Goal: Check status: Check status

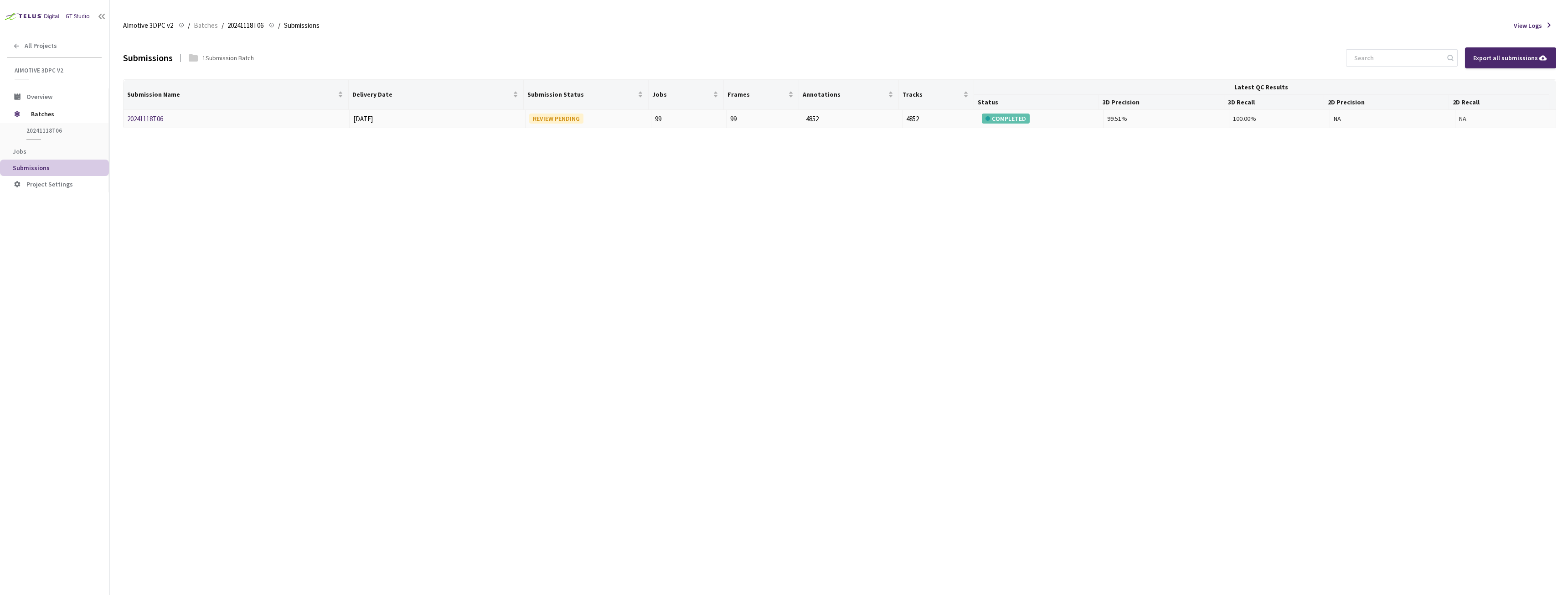
click at [194, 118] on div "20241118T06" at bounding box center [175, 119] width 97 height 11
click at [148, 115] on link "20241118T06" at bounding box center [145, 119] width 36 height 9
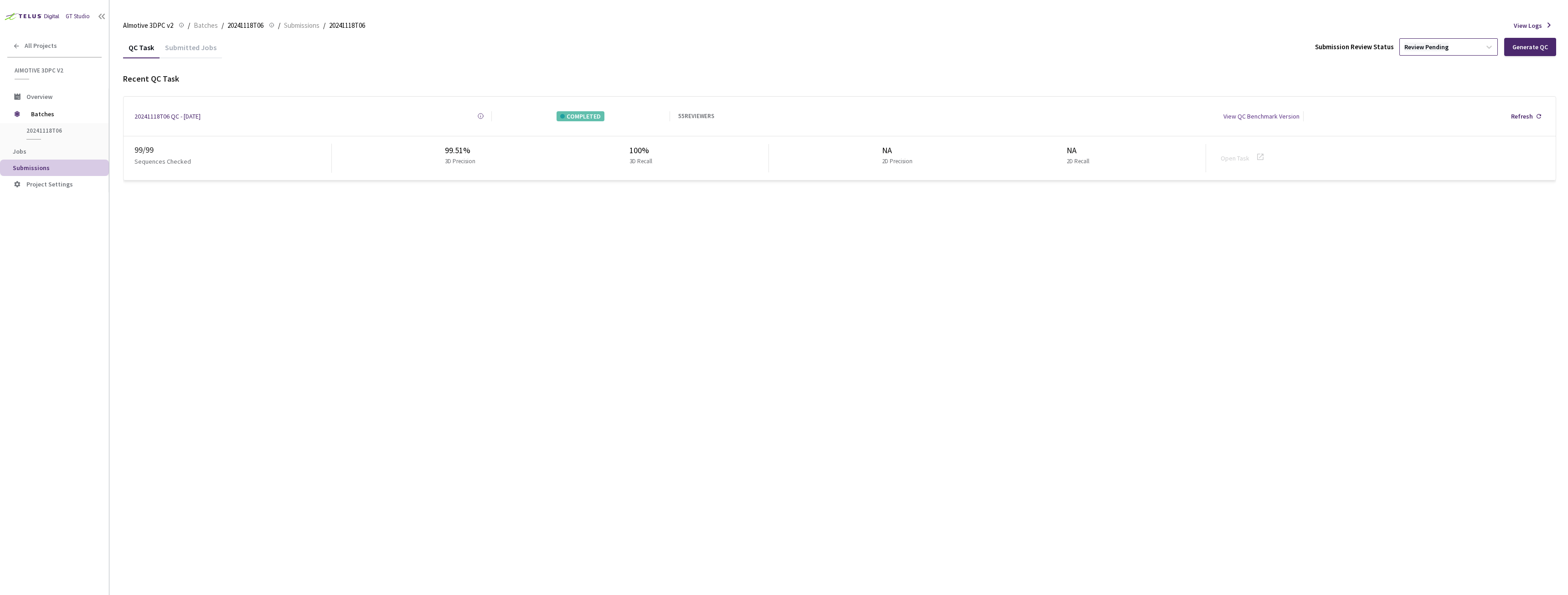
click at [1446, 50] on div "Review Pending" at bounding box center [1426, 47] width 45 height 9
click at [1217, 245] on div "QC Task Submitted Jobs Submission Review Status Review Pending Generate QC Rece…" at bounding box center [839, 316] width 1433 height 558
click at [1058, 425] on div "QC Task Submitted Jobs Submission Review Status Review Pending Generate QC Rece…" at bounding box center [839, 316] width 1433 height 558
